Goal: Transaction & Acquisition: Purchase product/service

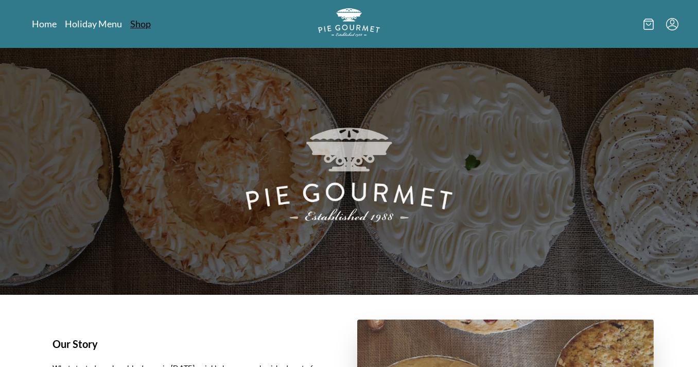
click at [145, 26] on link "Shop" at bounding box center [140, 24] width 21 height 12
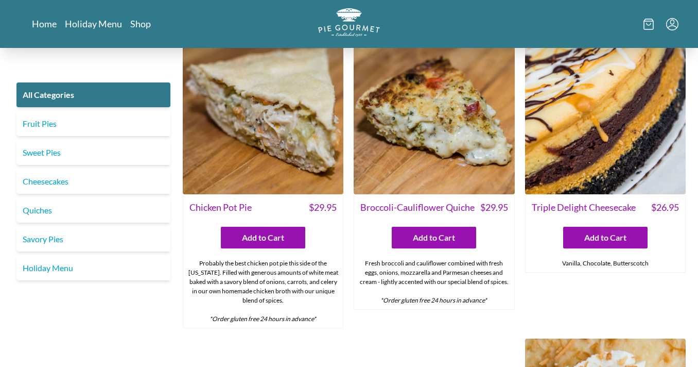
scroll to position [1437, 0]
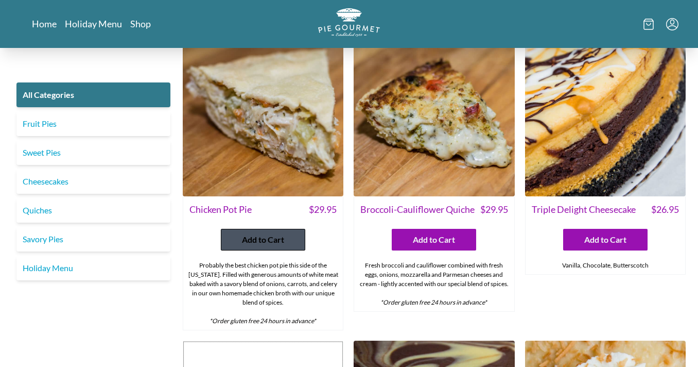
click at [267, 233] on span "Add to Cart" at bounding box center [263, 239] width 42 height 12
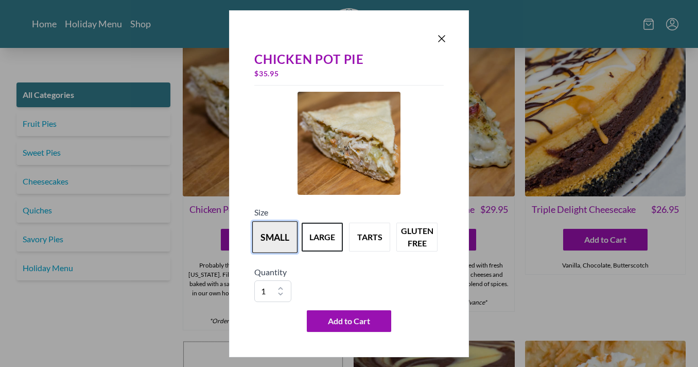
click at [268, 233] on button "small" at bounding box center [274, 237] width 45 height 32
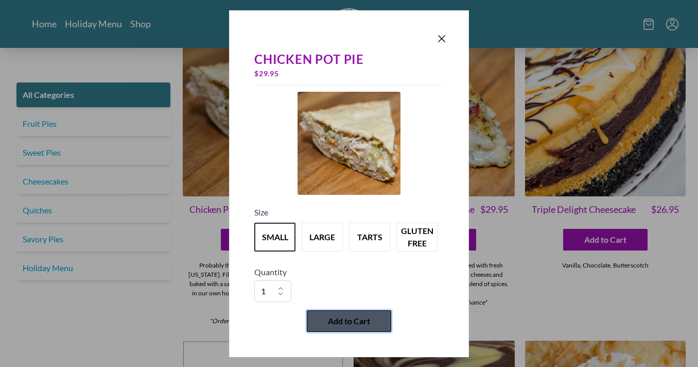
click at [357, 312] on button "Add to Cart" at bounding box center [349, 321] width 84 height 22
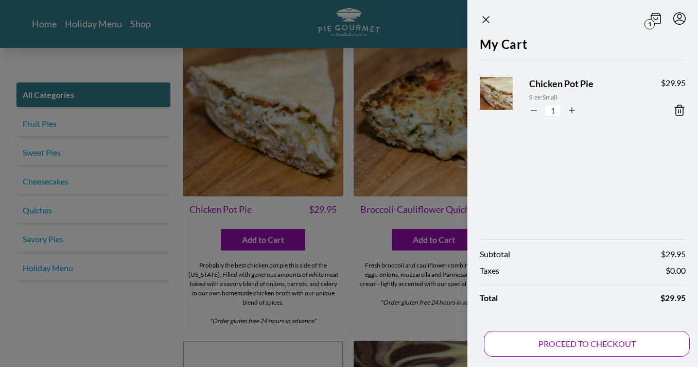
click at [616, 345] on button "PROCEED TO CHECKOUT" at bounding box center [587, 344] width 206 height 26
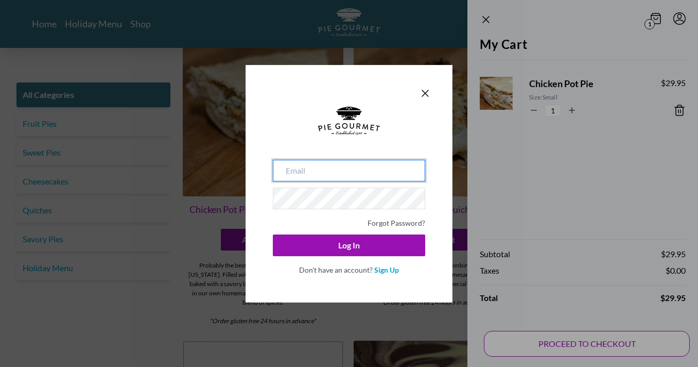
type input "[EMAIL_ADDRESS][PERSON_NAME][DOMAIN_NAME]"
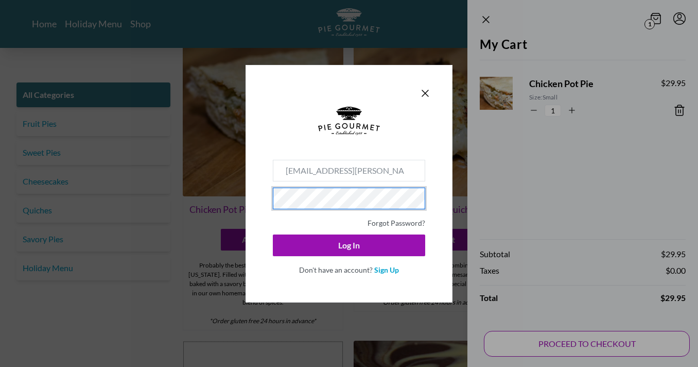
click at [349, 245] on button "Log In" at bounding box center [349, 245] width 152 height 22
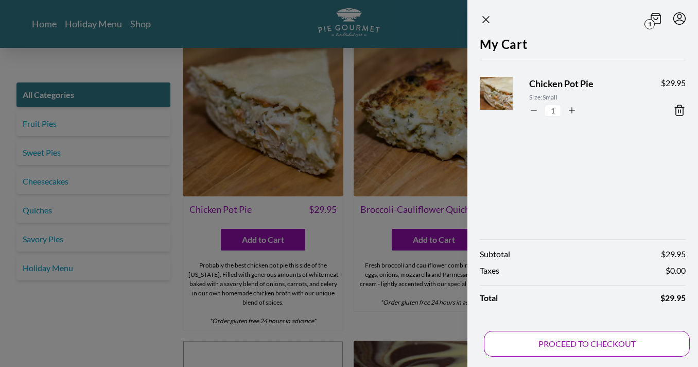
click at [631, 347] on button "PROCEED TO CHECKOUT" at bounding box center [587, 344] width 206 height 26
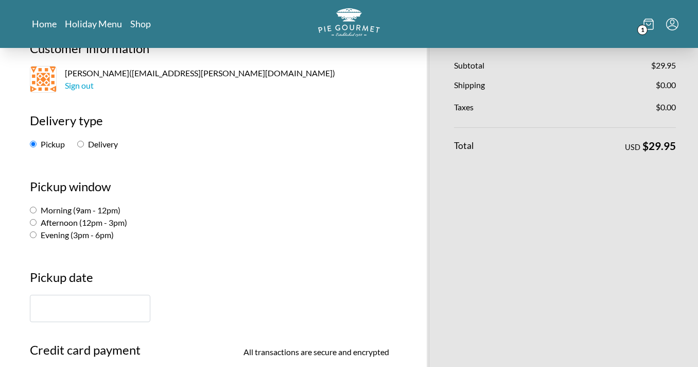
scroll to position [85, 0]
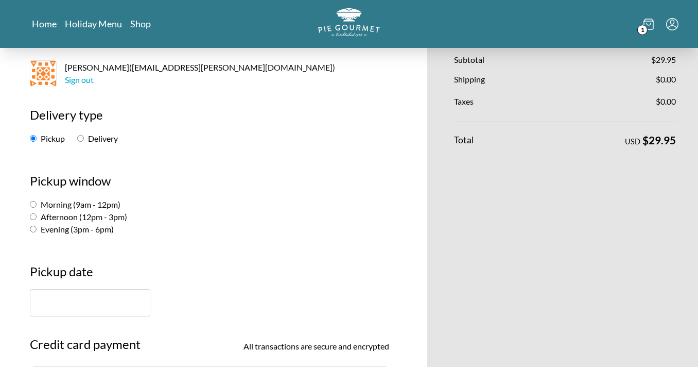
click at [31, 218] on input "Afternoon (12pm - 3pm)" at bounding box center [33, 216] width 7 height 7
radio input "true"
click at [65, 311] on input "text" at bounding box center [90, 302] width 121 height 27
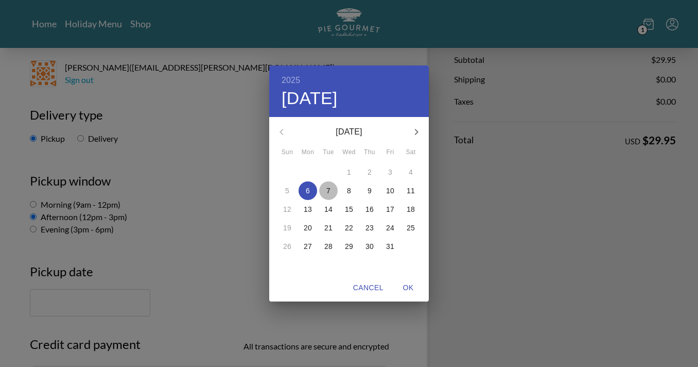
click at [331, 191] on span "7" at bounding box center [328, 190] width 19 height 10
click at [201, 279] on div "2025 Tue, Oct [DATE] Mon Tue Wed Thu Fri Sat 28 29 30 1 2 3 4 5 6 7 8 9 10 11 1…" at bounding box center [349, 183] width 698 height 367
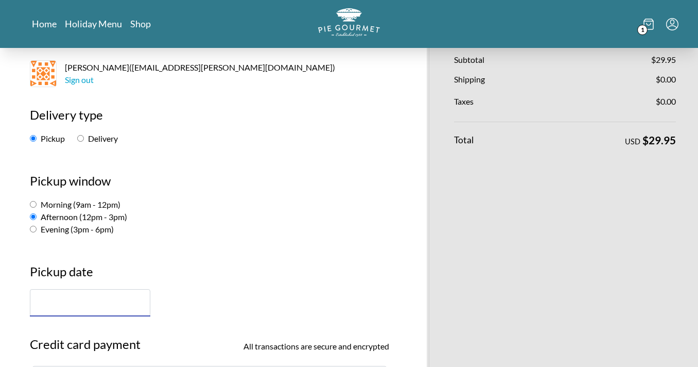
click at [32, 220] on input "Afternoon (12pm - 3pm)" at bounding box center [33, 216] width 7 height 7
click at [33, 232] on input "Evening (3pm - 6pm)" at bounding box center [33, 229] width 7 height 7
radio input "true"
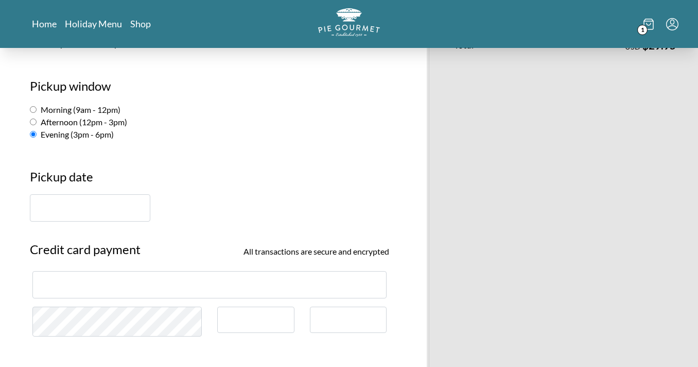
scroll to position [191, 0]
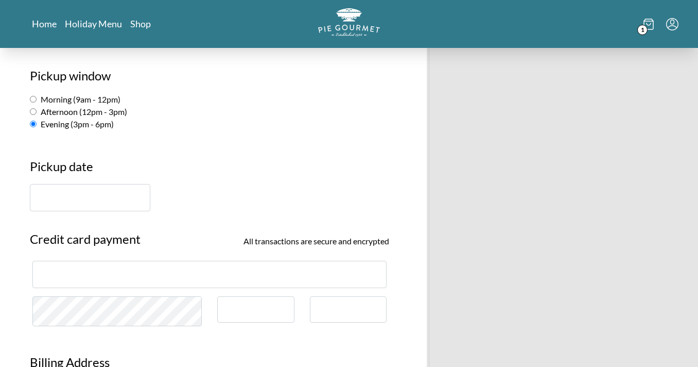
click at [85, 197] on input "text" at bounding box center [90, 197] width 121 height 27
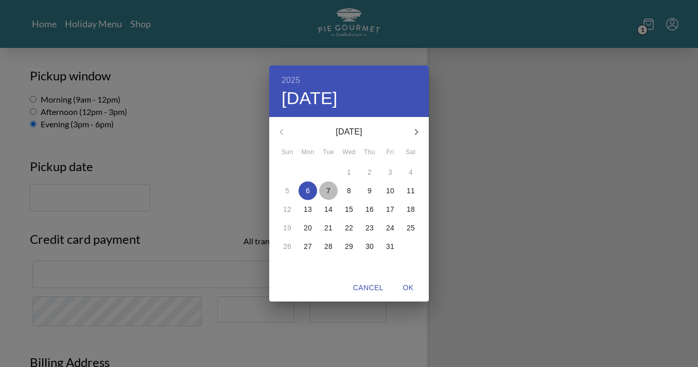
click at [332, 189] on span "7" at bounding box center [328, 190] width 19 height 10
click at [212, 193] on div "2025 Tue, Oct [DATE] Mon Tue Wed Thu Fri Sat 28 29 30 1 2 3 4 5 6 7 8 9 10 11 1…" at bounding box center [349, 183] width 698 height 367
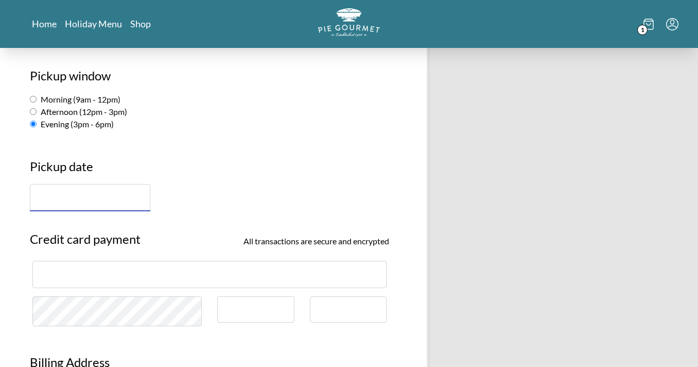
click at [101, 192] on input "text" at bounding box center [90, 197] width 121 height 27
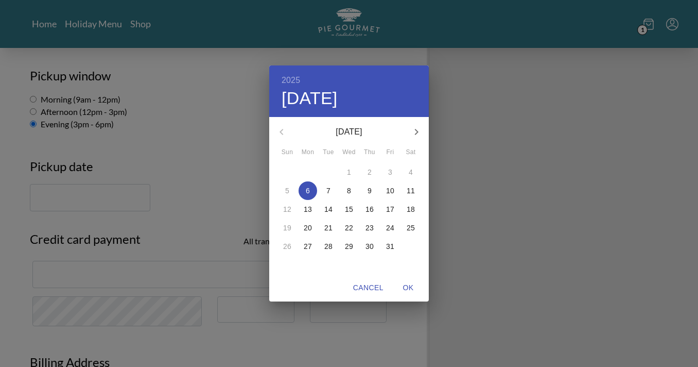
click at [330, 191] on p "7" at bounding box center [329, 190] width 4 height 10
click at [406, 287] on span "OK" at bounding box center [408, 287] width 25 height 13
type input "[DATE]"
